Goal: Information Seeking & Learning: Learn about a topic

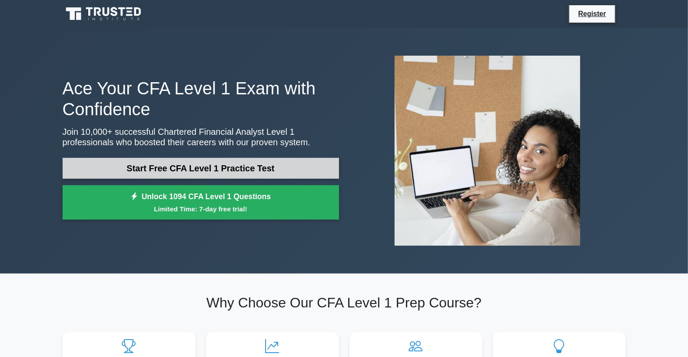
click at [172, 167] on link "Start Free CFA Level 1 Practice Test" at bounding box center [201, 168] width 276 height 21
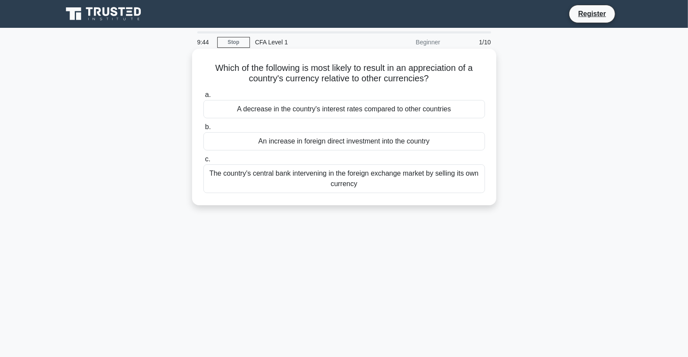
click at [327, 115] on div "A decrease in the country's interest rates compared to other countries" at bounding box center [343, 109] width 281 height 18
click at [203, 98] on input "a. A decrease in the country's interest rates compared to other countries" at bounding box center [203, 95] width 0 height 6
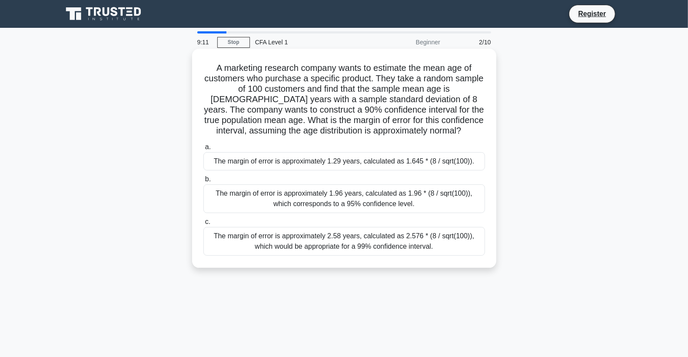
click at [287, 161] on div "The margin of error is approximately 1.29 years, calculated as 1.645 * (8 / sqr…" at bounding box center [343, 161] width 281 height 18
click at [203, 150] on input "a. The margin of error is approximately 1.29 years, calculated as 1.645 * (8 / …" at bounding box center [203, 147] width 0 height 6
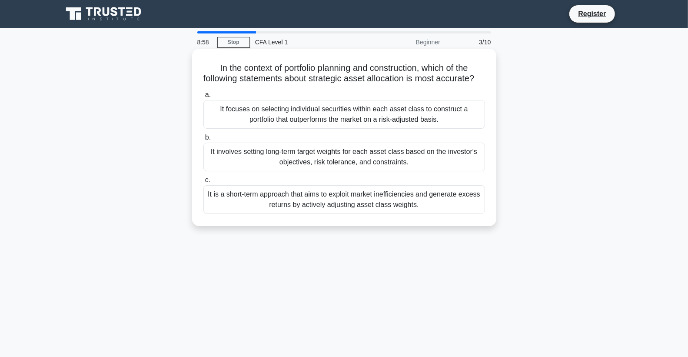
click at [357, 164] on div "It involves setting long-term target weights for each asset class based on the …" at bounding box center [343, 156] width 281 height 29
click at [203, 140] on input "b. It involves setting long-term target weights for each asset class based on t…" at bounding box center [203, 138] width 0 height 6
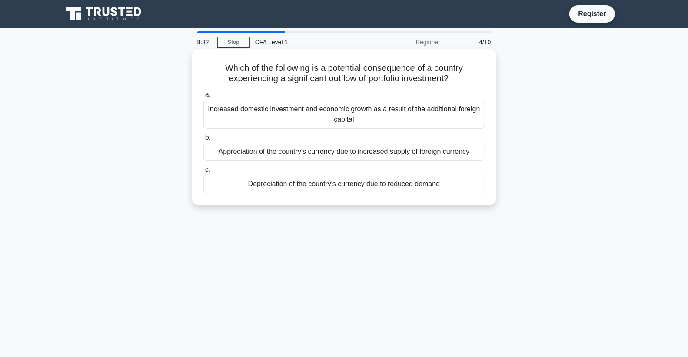
click at [363, 188] on div "Depreciation of the country's currency due to reduced demand" at bounding box center [343, 184] width 281 height 18
click at [203, 172] on input "c. Depreciation of the country's currency due to reduced demand" at bounding box center [203, 170] width 0 height 6
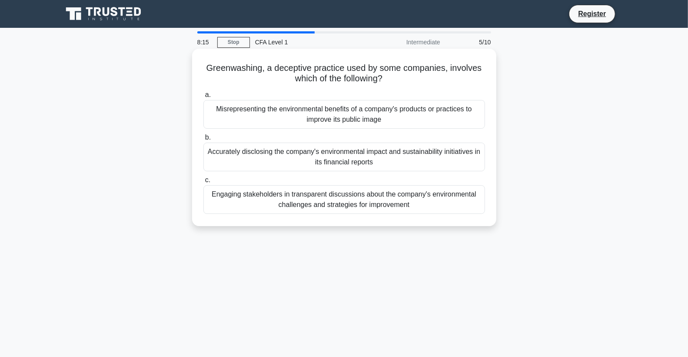
click at [354, 159] on div "Accurately disclosing the company's environmental impact and sustainability ini…" at bounding box center [343, 156] width 281 height 29
click at [203, 140] on input "b. Accurately disclosing the company's environmental impact and sustainability …" at bounding box center [203, 138] width 0 height 6
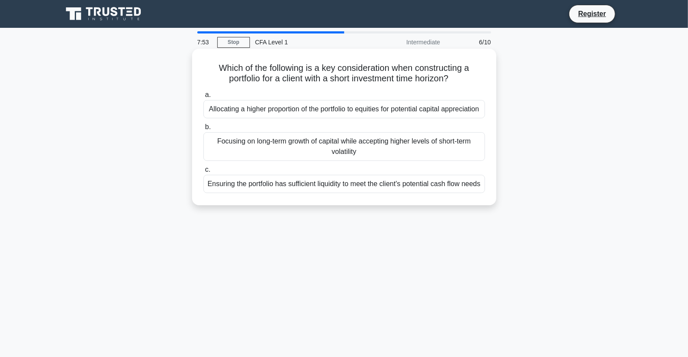
click at [352, 193] on div "Ensuring the portfolio has sufficient liquidity to meet the client's potential …" at bounding box center [343, 184] width 281 height 18
click at [203, 172] on input "c. Ensuring the portfolio has sufficient liquidity to meet the client's potenti…" at bounding box center [203, 170] width 0 height 6
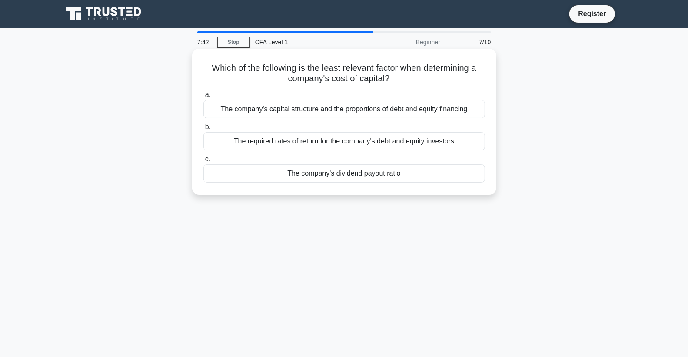
click at [352, 181] on div "The company's dividend payout ratio" at bounding box center [343, 173] width 281 height 18
click at [203, 162] on input "c. The company's dividend payout ratio" at bounding box center [203, 159] width 0 height 6
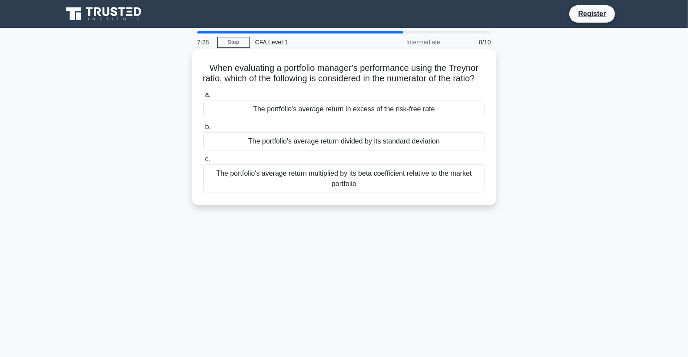
click at [339, 114] on div "The portfolio's average return in excess of the risk-free rate" at bounding box center [343, 109] width 281 height 18
click at [203, 98] on input "a. The portfolio's average return in excess of the risk-free rate" at bounding box center [203, 95] width 0 height 6
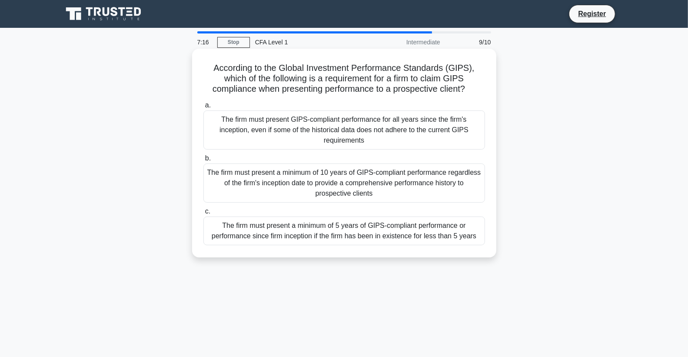
click at [346, 231] on div "The firm must present a minimum of 5 years of GIPS-compliant performance or per…" at bounding box center [343, 230] width 281 height 29
click at [203, 214] on input "c. The firm must present a minimum of 5 years of GIPS-compliant performance or …" at bounding box center [203, 211] width 0 height 6
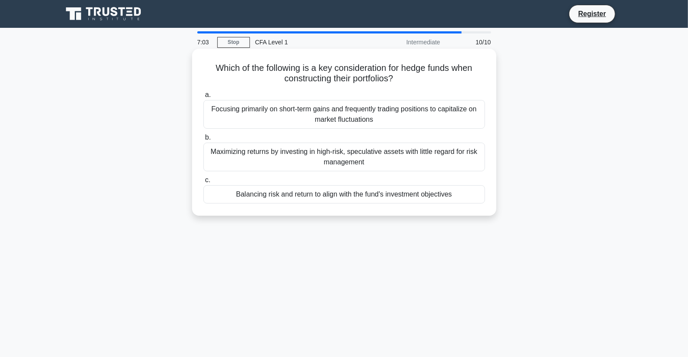
click at [305, 198] on div "Balancing risk and return to align with the fund's investment objectives" at bounding box center [343, 194] width 281 height 18
click at [203, 183] on input "c. Balancing risk and return to align with the fund's investment objectives" at bounding box center [203, 180] width 0 height 6
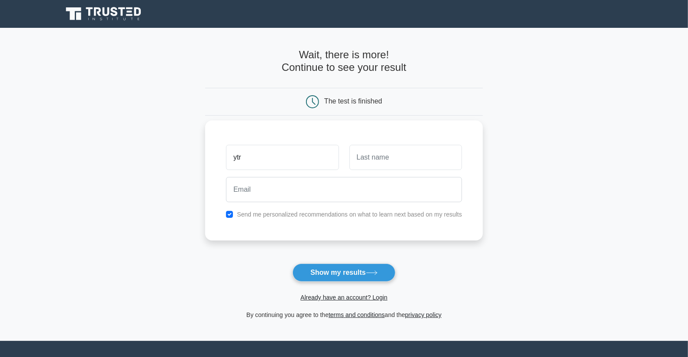
type input "ytr"
click at [419, 156] on input "text" at bounding box center [405, 157] width 112 height 25
type input "fdgd"
click at [322, 157] on input "ytr" at bounding box center [282, 157] width 112 height 25
type input "ytrdd"
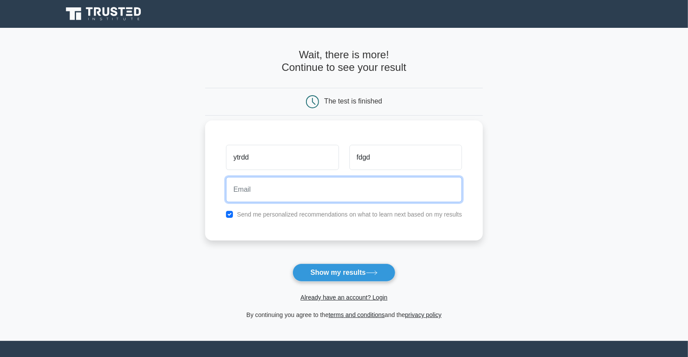
click at [311, 187] on input "email" at bounding box center [344, 189] width 236 height 25
type input "yowalo5724@kwifa.com"
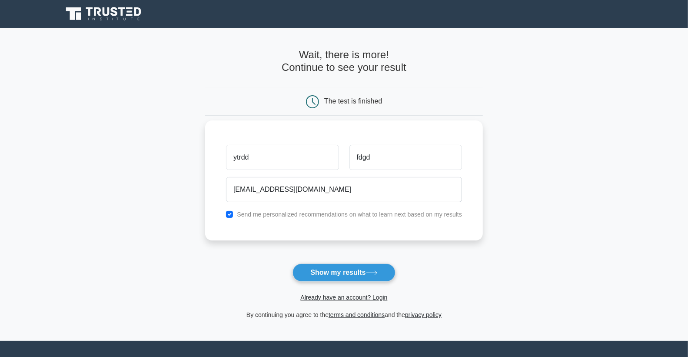
click at [290, 216] on label "Send me personalized recommendations on what to learn next based on my results" at bounding box center [349, 214] width 225 height 7
click at [231, 214] on input "checkbox" at bounding box center [229, 214] width 7 height 7
checkbox input "false"
click at [334, 267] on button "Show my results" at bounding box center [343, 272] width 102 height 18
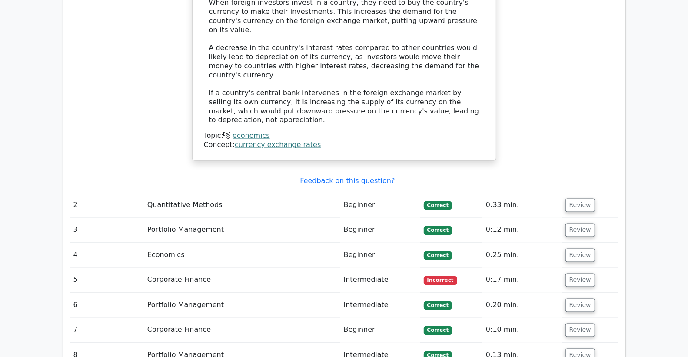
scroll to position [917, 0]
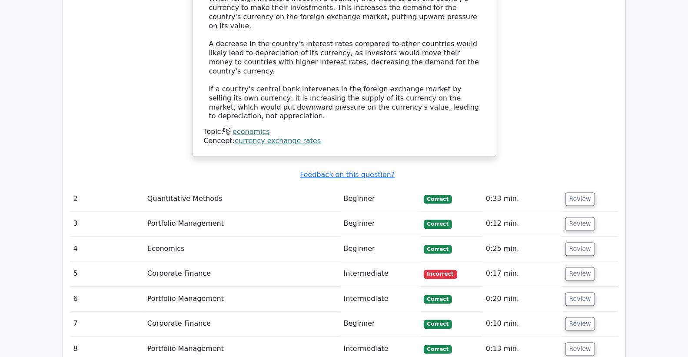
drag, startPoint x: 189, startPoint y: 222, endPoint x: 489, endPoint y: 222, distance: 299.2
click at [191, 261] on td "Corporate Finance" at bounding box center [242, 273] width 196 height 25
click at [592, 261] on td "Review" at bounding box center [590, 273] width 56 height 25
click at [583, 267] on button "Review" at bounding box center [580, 273] width 30 height 13
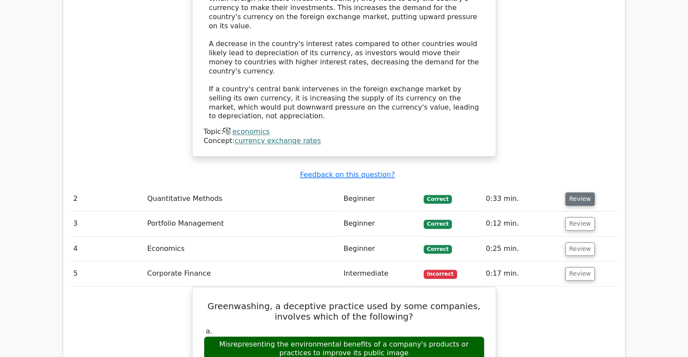
click at [575, 192] on button "Review" at bounding box center [580, 198] width 30 height 13
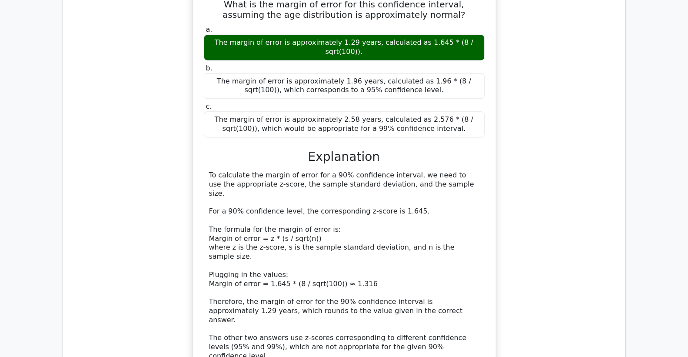
scroll to position [1303, 0]
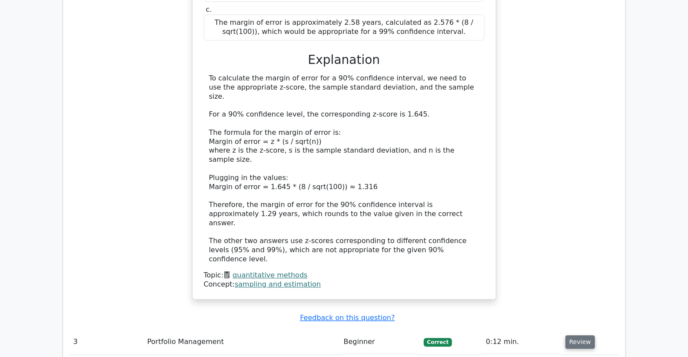
click at [575, 335] on button "Review" at bounding box center [580, 341] width 30 height 13
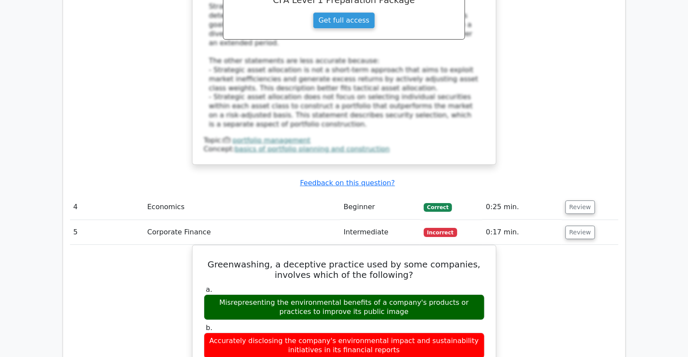
scroll to position [1930, 0]
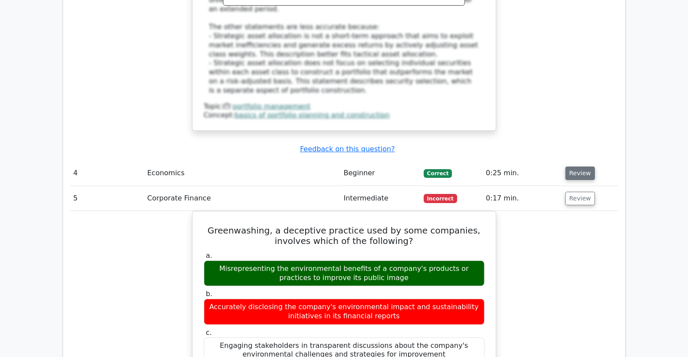
click at [565, 166] on button "Review" at bounding box center [580, 172] width 30 height 13
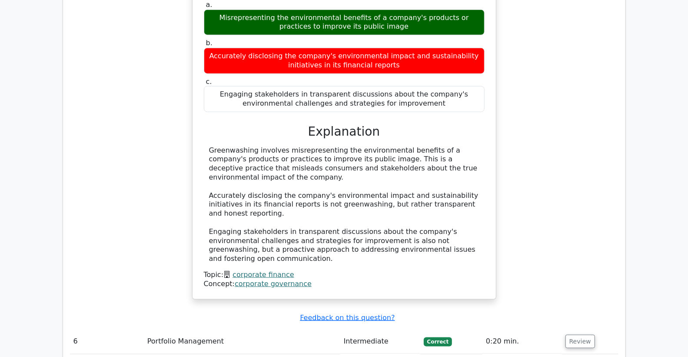
scroll to position [2751, 0]
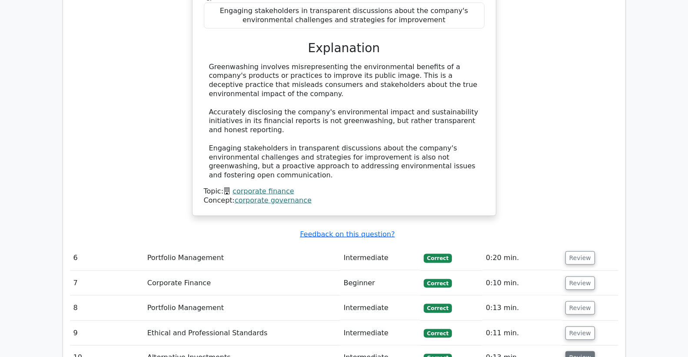
click at [585, 351] on button "Review" at bounding box center [580, 357] width 30 height 13
click at [577, 326] on button "Review" at bounding box center [580, 332] width 30 height 13
click at [578, 295] on td "Review" at bounding box center [590, 307] width 56 height 25
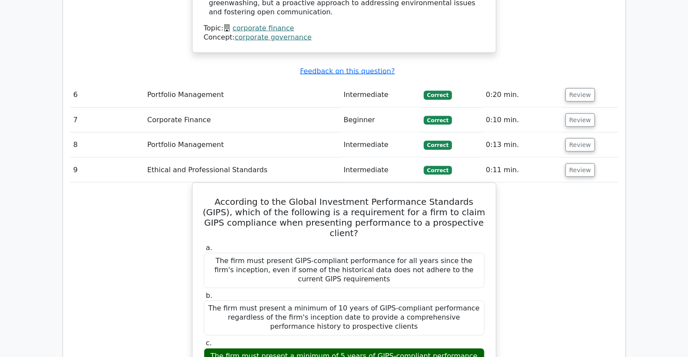
scroll to position [2943, 0]
